Goal: Information Seeking & Learning: Learn about a topic

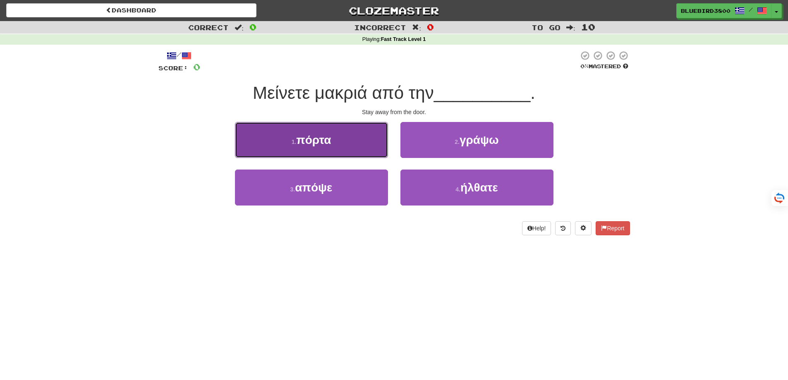
click at [364, 150] on button "1 . πόρτα" at bounding box center [311, 140] width 153 height 36
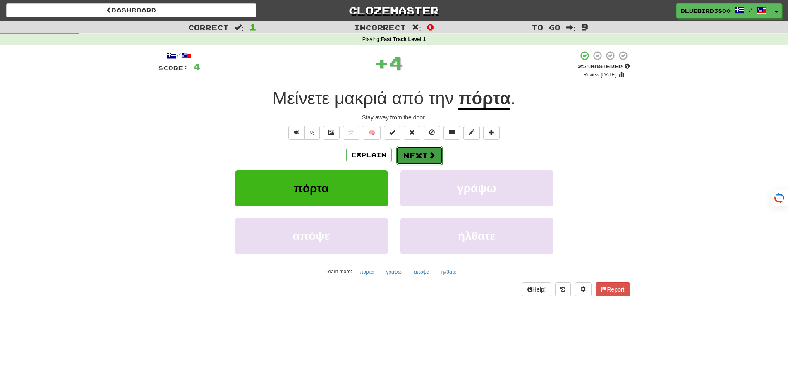
click at [418, 158] on button "Next" at bounding box center [419, 155] width 46 height 19
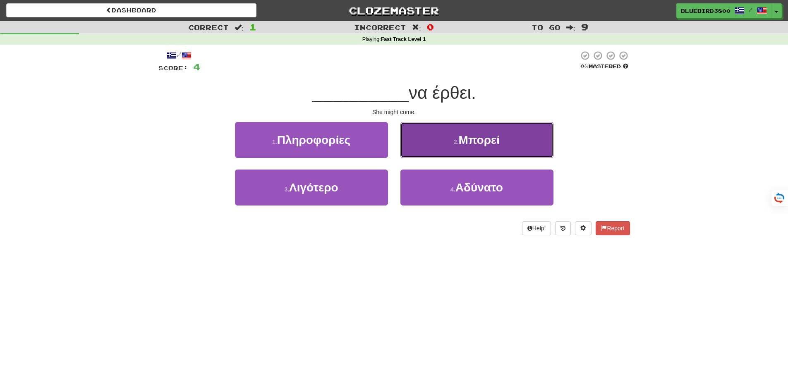
click at [446, 143] on button "2 . Μπορεί" at bounding box center [477, 140] width 153 height 36
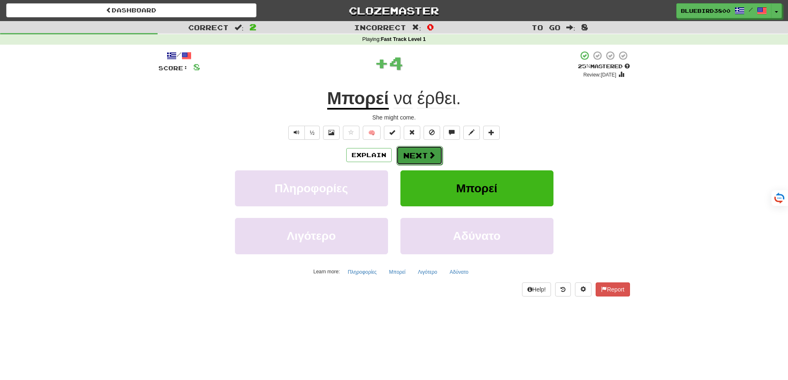
click at [435, 150] on button "Next" at bounding box center [419, 155] width 46 height 19
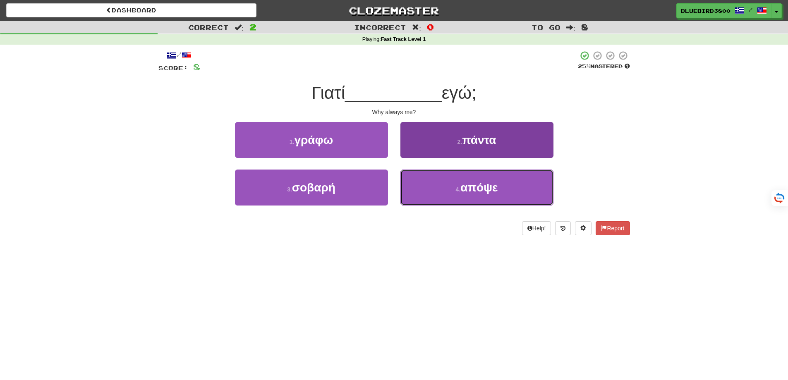
click at [427, 185] on button "4 . απόψε" at bounding box center [477, 188] width 153 height 36
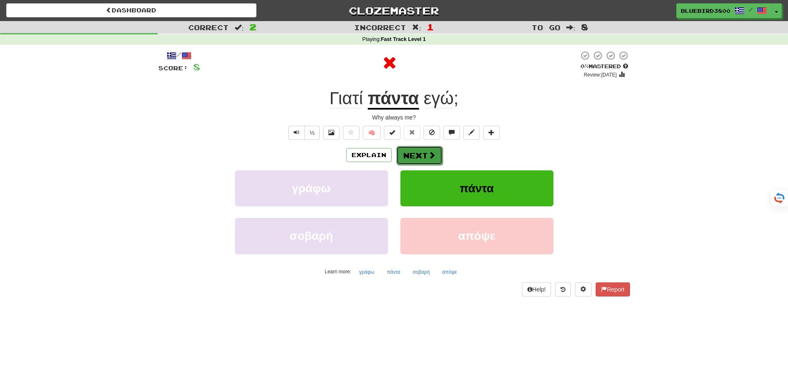
click at [429, 159] on span at bounding box center [431, 154] width 7 height 7
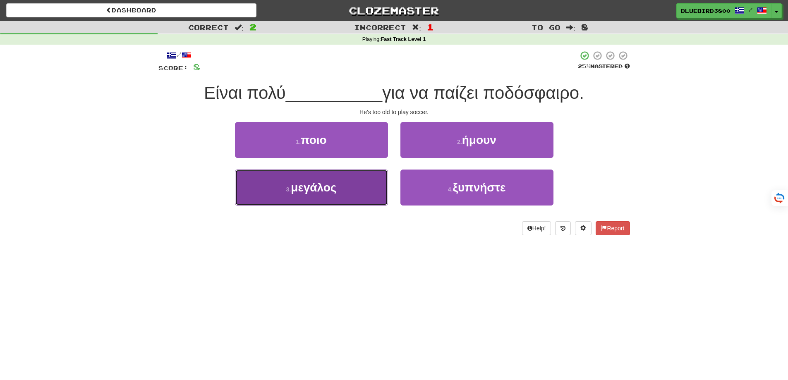
click at [378, 202] on button "3 . μεγάλος" at bounding box center [311, 188] width 153 height 36
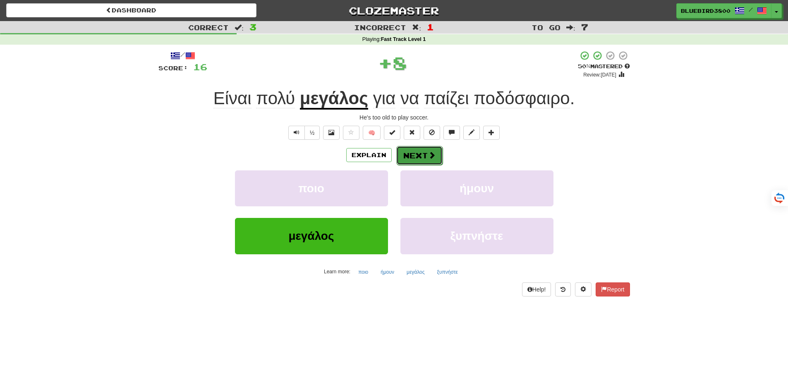
click at [428, 155] on span at bounding box center [431, 154] width 7 height 7
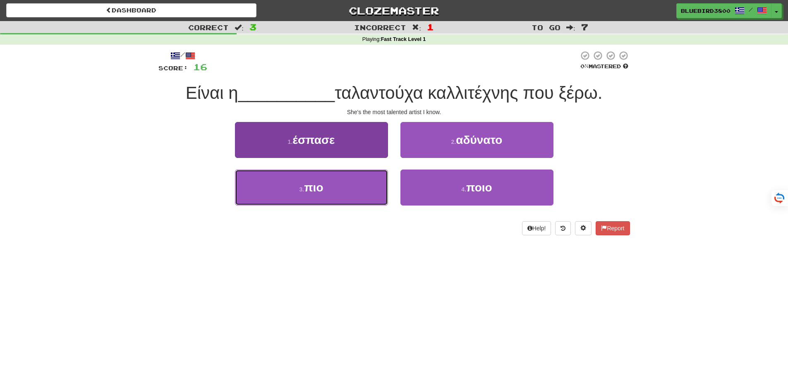
click at [377, 201] on button "3 . πιο" at bounding box center [311, 188] width 153 height 36
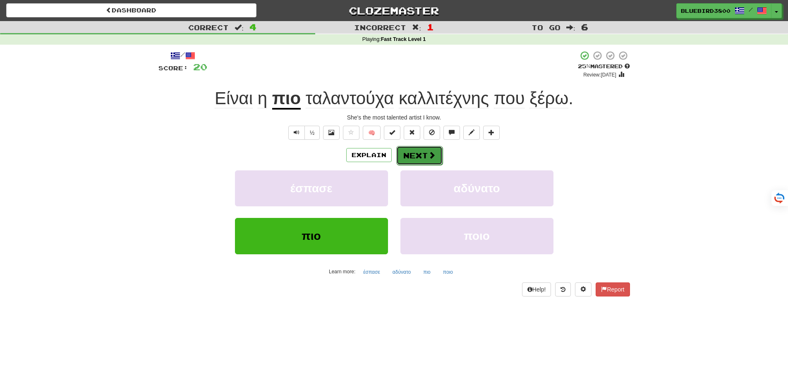
click at [414, 156] on button "Next" at bounding box center [419, 155] width 46 height 19
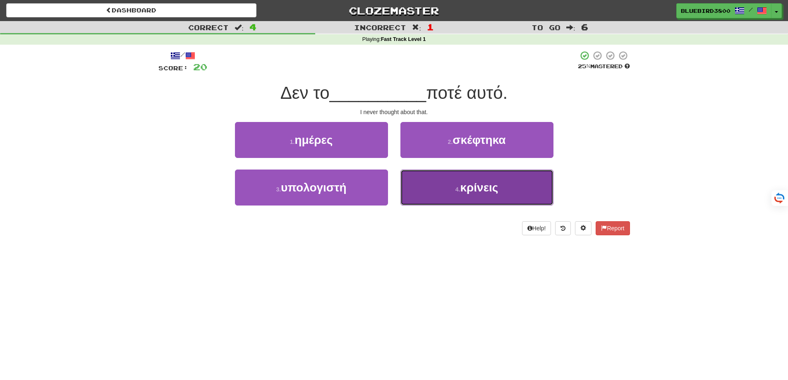
click at [430, 203] on button "4 . κρίνεις" at bounding box center [477, 188] width 153 height 36
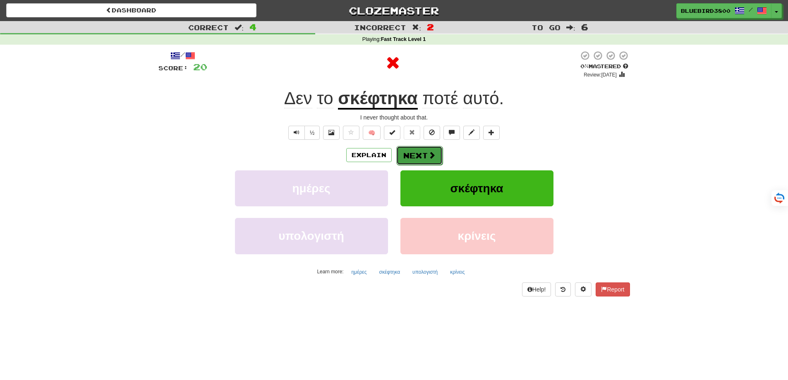
click at [432, 158] on span at bounding box center [431, 154] width 7 height 7
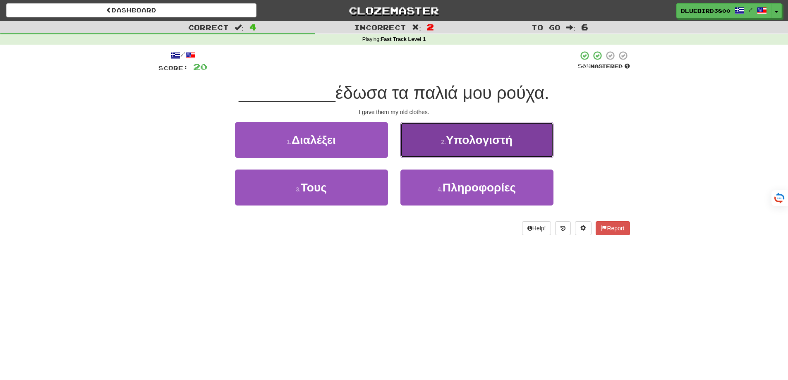
click at [436, 134] on button "2 . Υπολογιστή" at bounding box center [477, 140] width 153 height 36
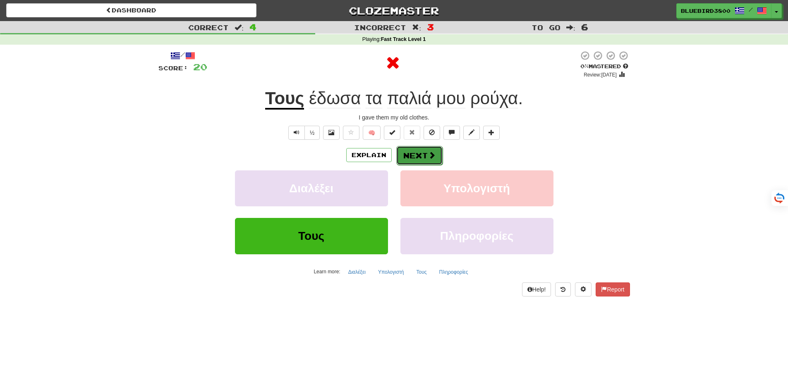
click at [430, 156] on span at bounding box center [431, 154] width 7 height 7
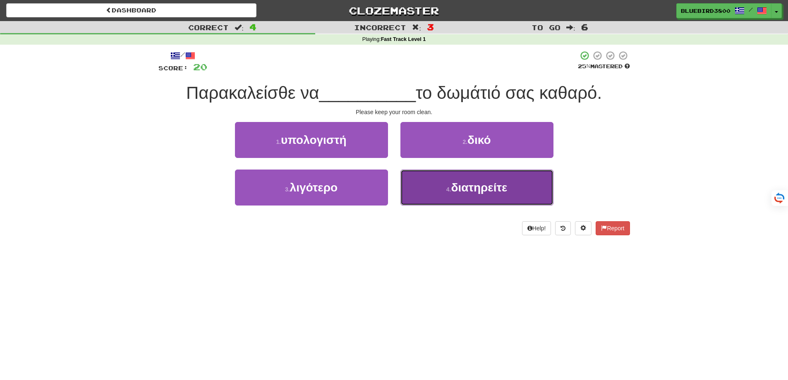
click at [455, 185] on span "διατηρείτε" at bounding box center [479, 187] width 56 height 13
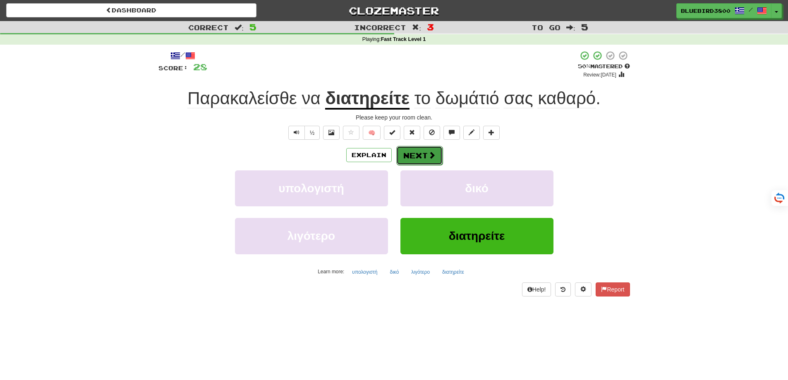
click at [435, 156] on button "Next" at bounding box center [419, 155] width 46 height 19
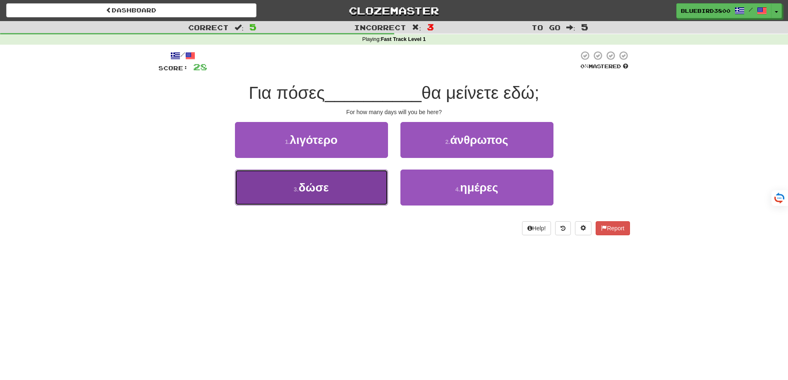
click at [376, 203] on button "3 . δώσε" at bounding box center [311, 188] width 153 height 36
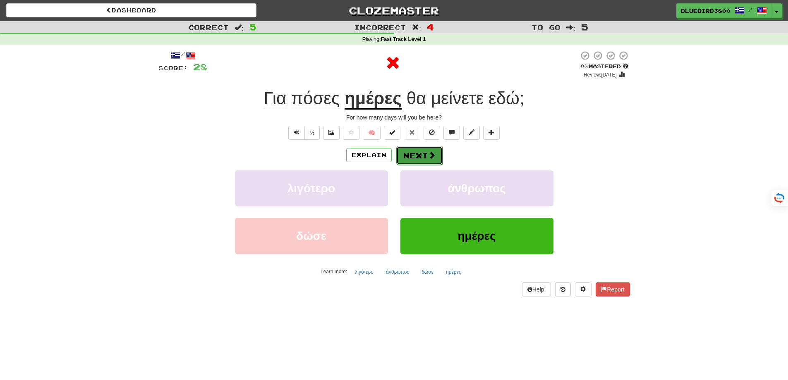
click at [431, 155] on span at bounding box center [431, 154] width 7 height 7
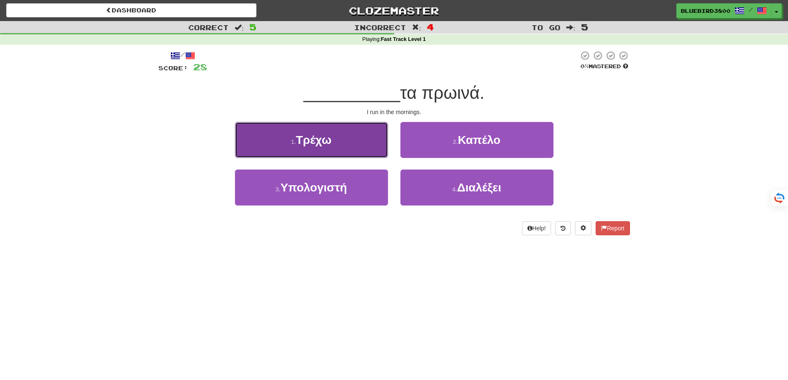
click at [382, 153] on button "1 . Τρέχω" at bounding box center [311, 140] width 153 height 36
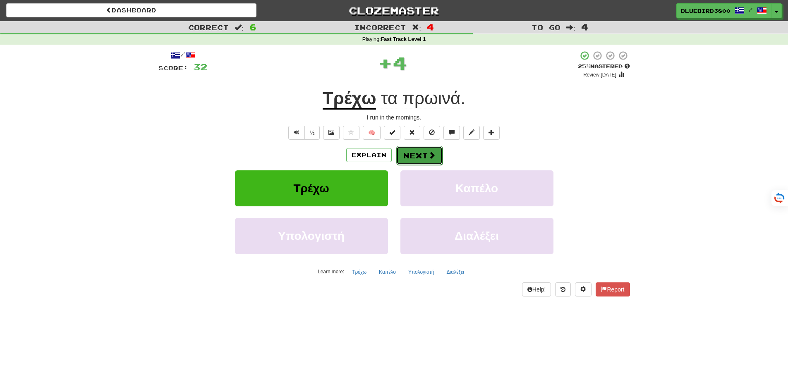
click at [423, 154] on button "Next" at bounding box center [419, 155] width 46 height 19
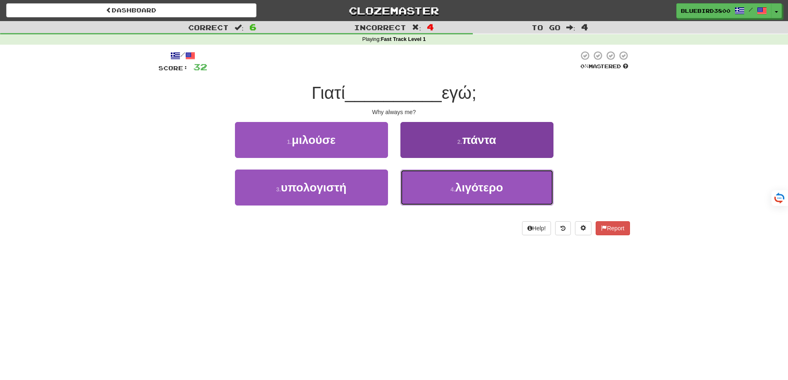
click at [461, 193] on span "λιγότερο" at bounding box center [480, 187] width 48 height 13
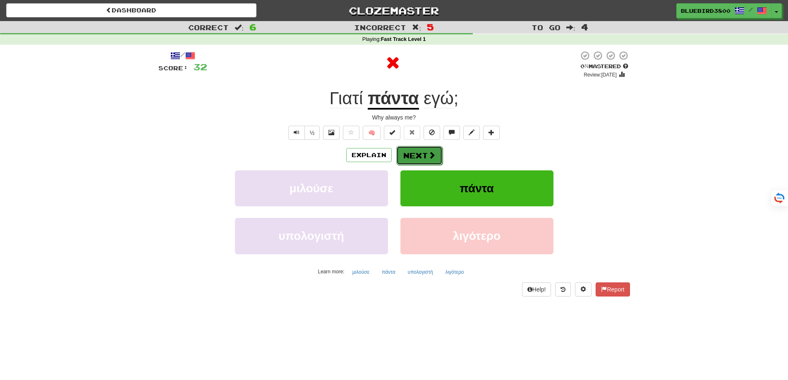
click at [436, 150] on button "Next" at bounding box center [419, 155] width 46 height 19
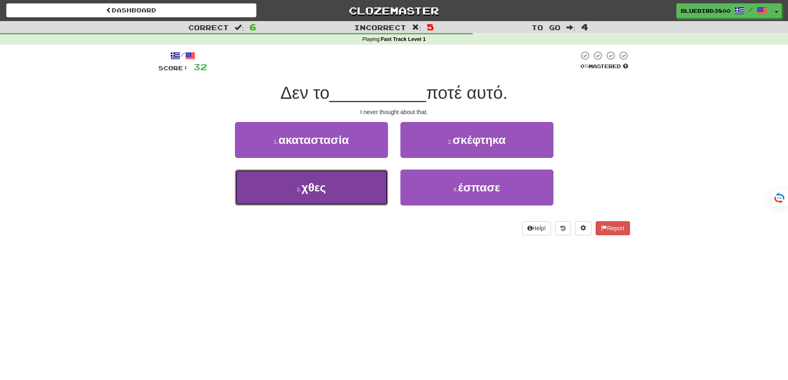
click at [383, 197] on button "3 . χθες" at bounding box center [311, 188] width 153 height 36
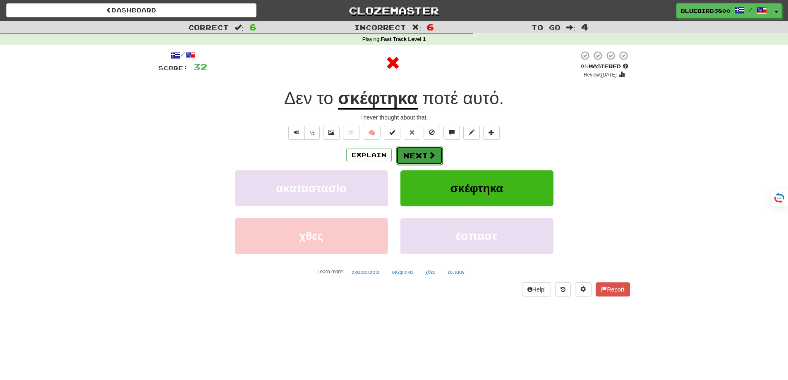
click at [431, 150] on button "Next" at bounding box center [419, 155] width 46 height 19
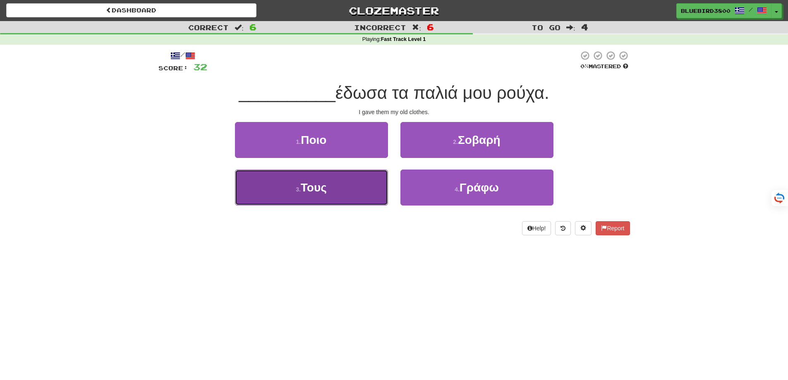
click at [362, 191] on button "3 . Τους" at bounding box center [311, 188] width 153 height 36
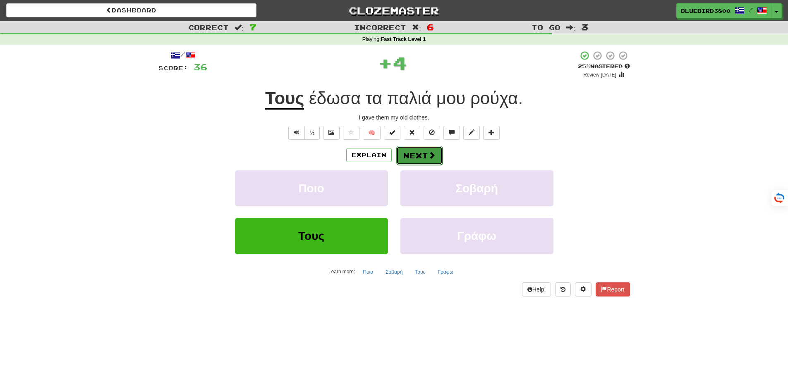
click at [418, 154] on button "Next" at bounding box center [419, 155] width 46 height 19
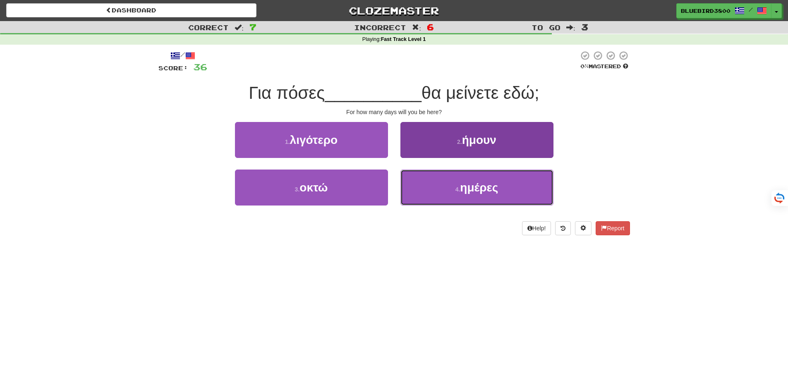
click at [453, 194] on button "4 . ημέρες" at bounding box center [477, 188] width 153 height 36
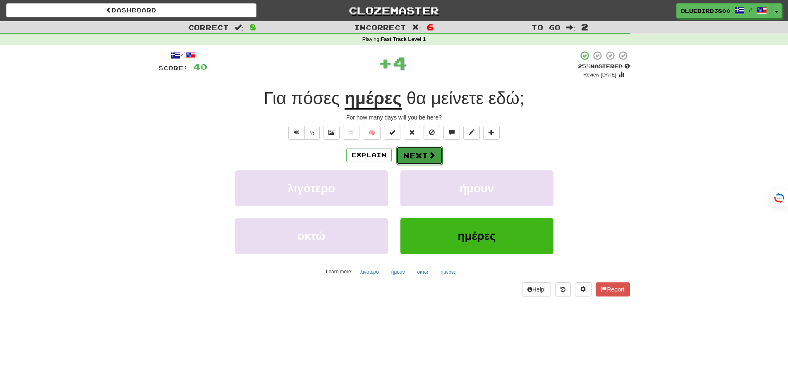
click at [432, 151] on span at bounding box center [431, 154] width 7 height 7
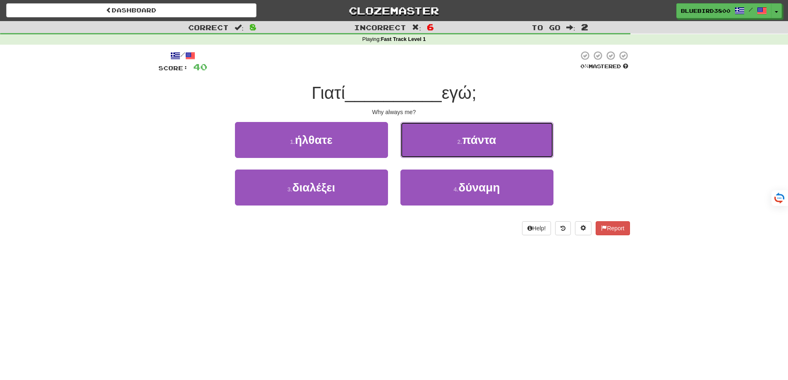
click at [465, 144] on span "πάντα" at bounding box center [479, 140] width 34 height 13
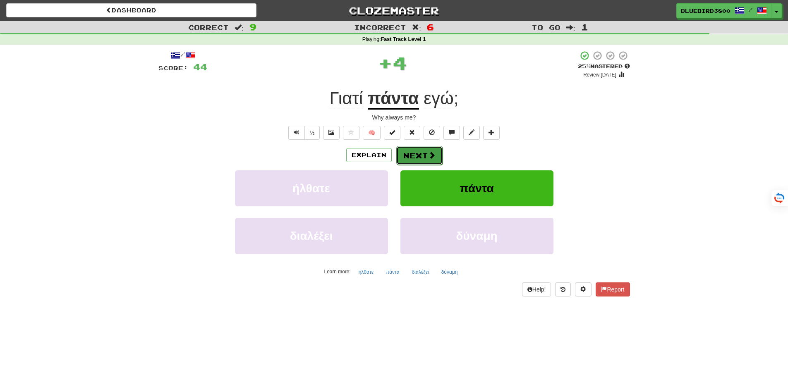
click at [437, 158] on button "Next" at bounding box center [419, 155] width 46 height 19
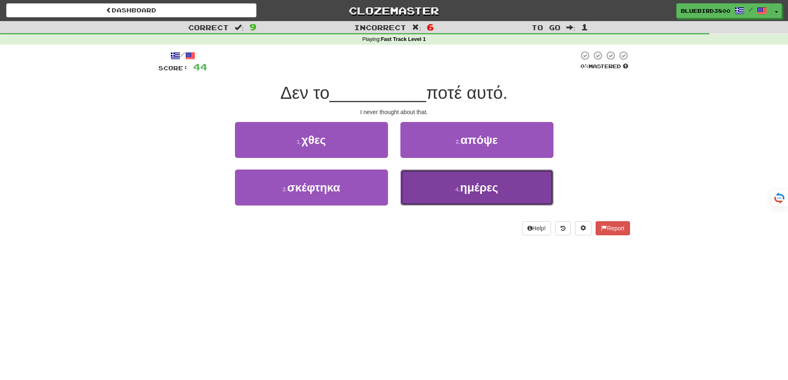
click at [475, 194] on span "ημέρες" at bounding box center [479, 187] width 38 height 13
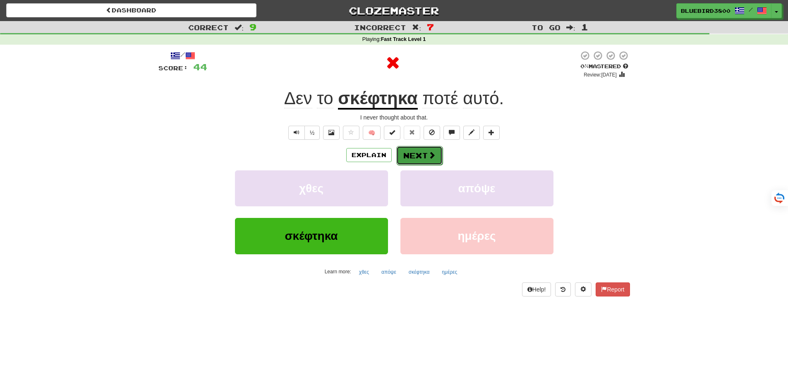
click at [431, 149] on button "Next" at bounding box center [419, 155] width 46 height 19
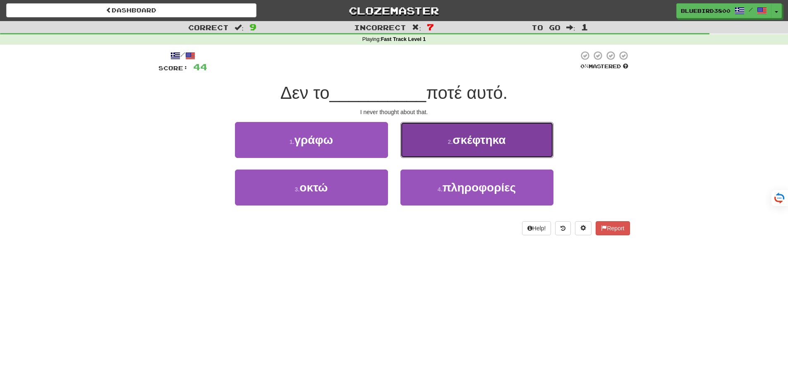
click at [441, 146] on button "2 . σκέφτηκα" at bounding box center [477, 140] width 153 height 36
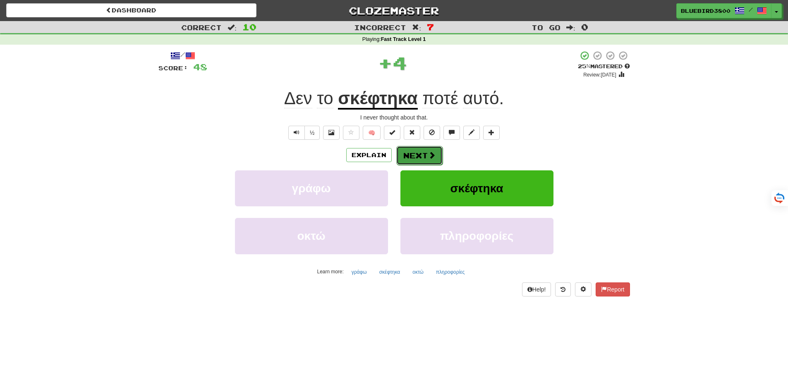
click at [416, 147] on button "Next" at bounding box center [419, 155] width 46 height 19
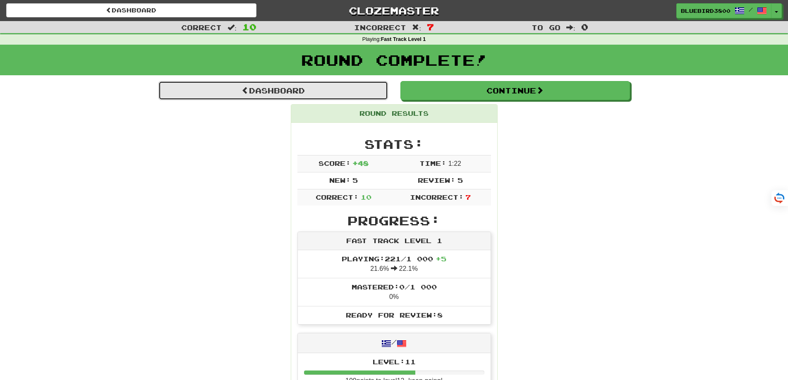
click at [276, 86] on link "Dashboard" at bounding box center [273, 90] width 230 height 19
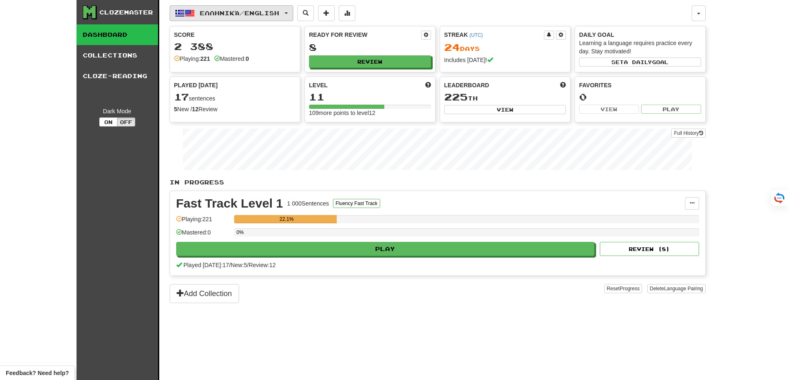
click at [215, 17] on button "Ελληνικά / English" at bounding box center [232, 13] width 124 height 16
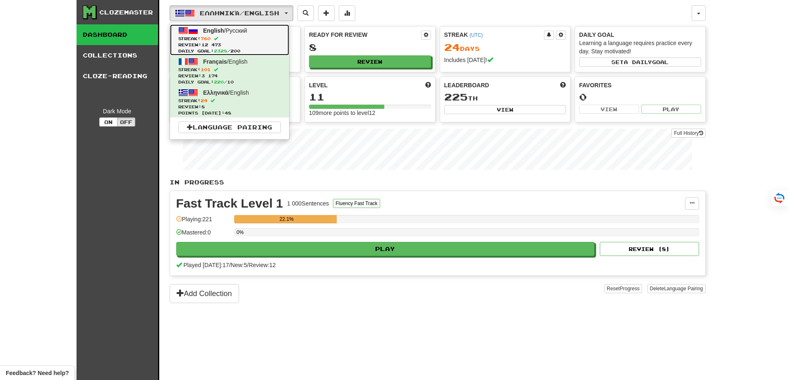
click at [224, 43] on span "Review: 12 473" at bounding box center [229, 45] width 103 height 6
